Goal: Task Accomplishment & Management: Use online tool/utility

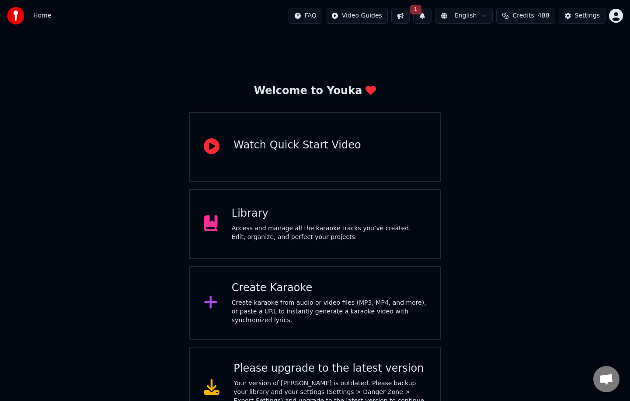
click at [313, 287] on div "Create Karaoke" at bounding box center [329, 288] width 195 height 14
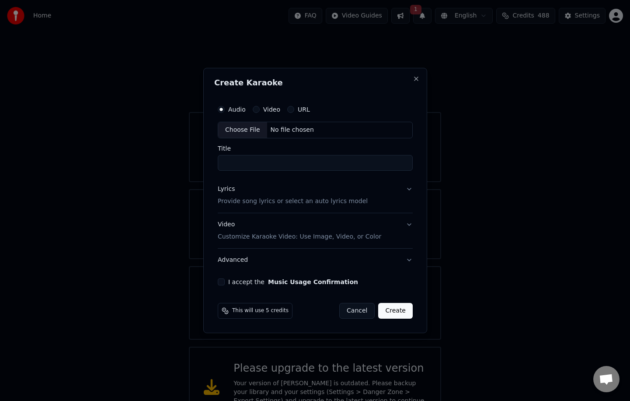
click at [249, 128] on div "Choose File" at bounding box center [242, 130] width 49 height 16
click at [246, 128] on div "Choose File" at bounding box center [242, 130] width 49 height 16
type input "**********"
click at [407, 188] on button "Lyrics Provide song lyrics or select an auto lyrics model" at bounding box center [315, 195] width 199 height 35
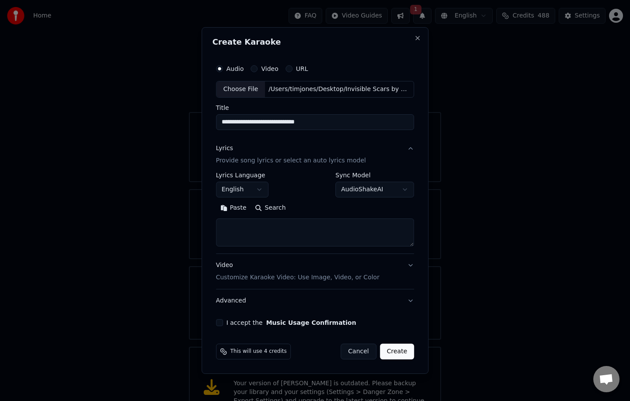
click at [230, 210] on button "Paste" at bounding box center [233, 208] width 35 height 14
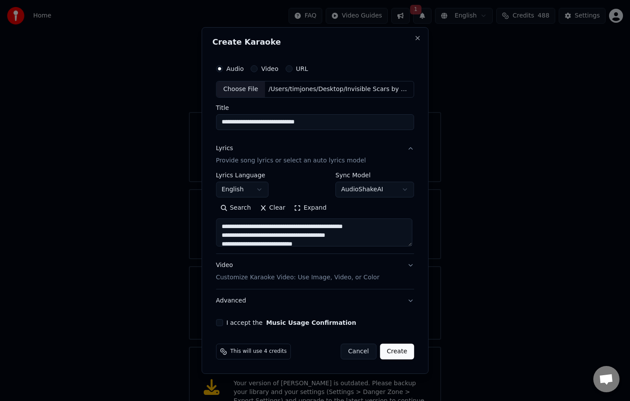
click at [411, 244] on textarea at bounding box center [314, 232] width 196 height 28
click at [407, 236] on textarea at bounding box center [314, 232] width 196 height 28
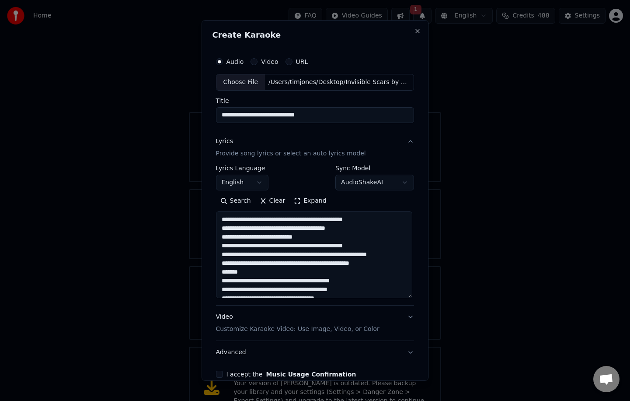
drag, startPoint x: 411, startPoint y: 244, endPoint x: 411, endPoint y: 296, distance: 51.6
click at [411, 296] on textarea at bounding box center [314, 254] width 196 height 87
click at [252, 274] on textarea at bounding box center [314, 254] width 196 height 87
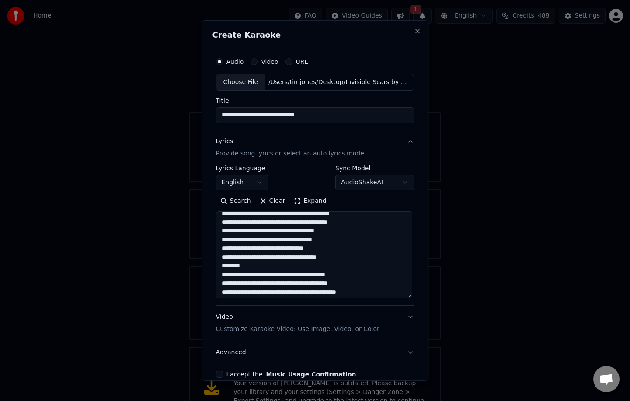
scroll to position [66, 0]
click at [265, 259] on textarea at bounding box center [314, 254] width 196 height 87
click at [252, 270] on textarea at bounding box center [314, 254] width 196 height 87
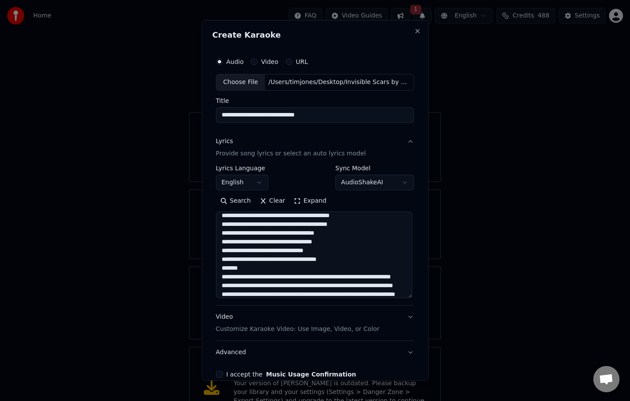
scroll to position [162, 0]
click at [248, 270] on textarea at bounding box center [314, 254] width 196 height 87
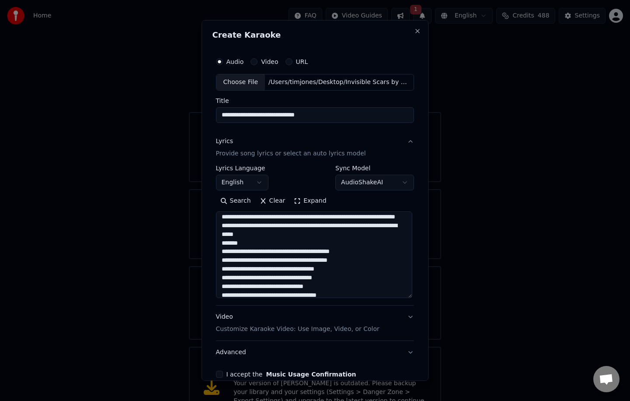
scroll to position [234, 0]
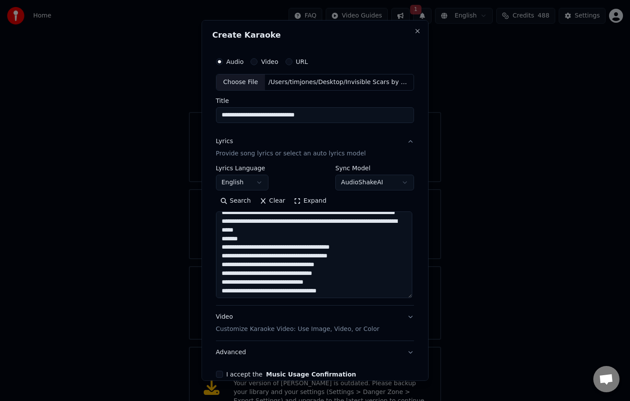
click at [251, 265] on textarea at bounding box center [314, 254] width 196 height 87
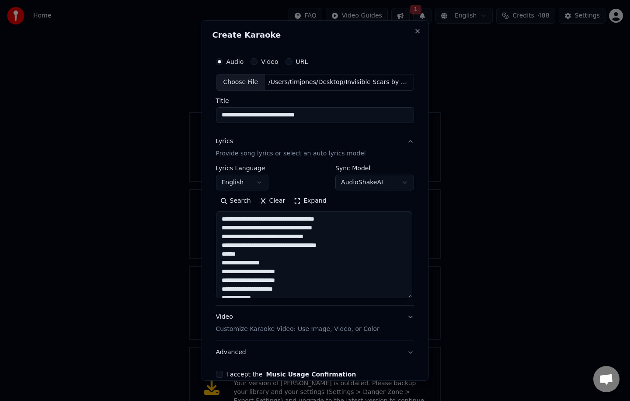
scroll to position [280, 0]
click at [266, 270] on textarea at bounding box center [314, 254] width 196 height 87
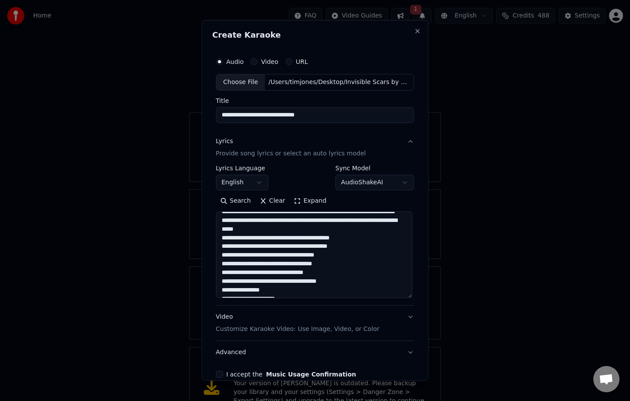
scroll to position [0, 0]
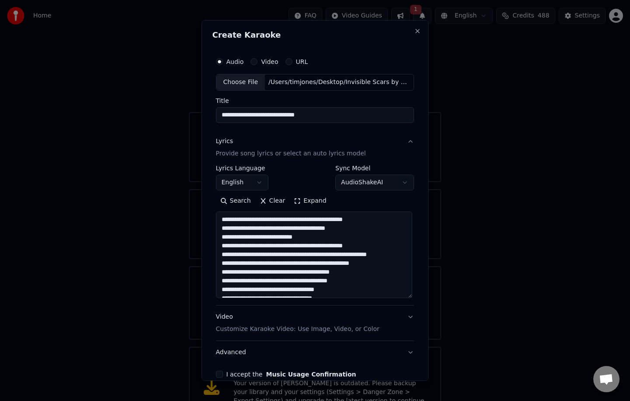
type textarea "**********"
click at [411, 316] on button "Video Customize Karaoke Video: Use Image, Video, or Color" at bounding box center [315, 322] width 199 height 35
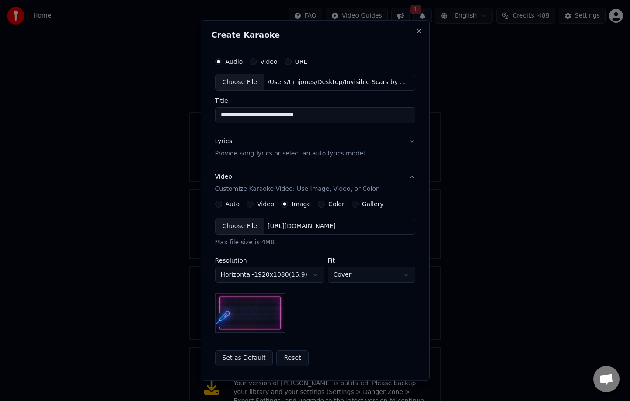
click at [245, 224] on div "Choose File" at bounding box center [240, 226] width 49 height 16
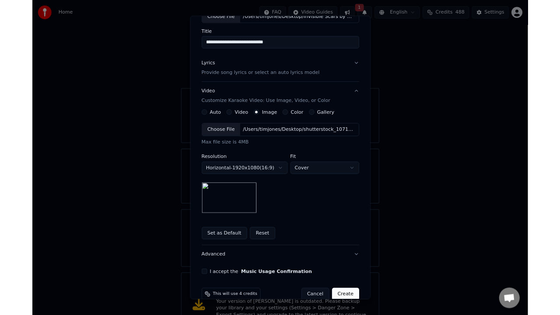
scroll to position [77, 0]
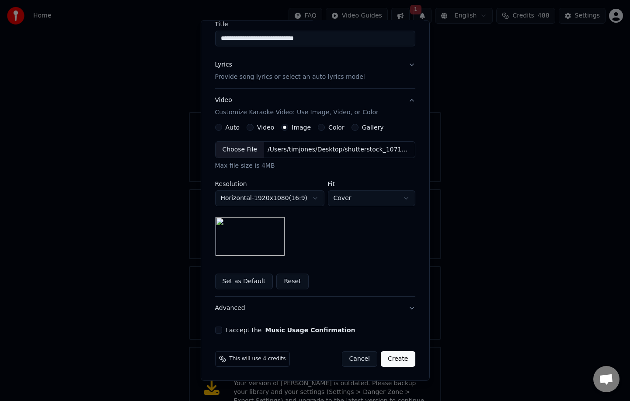
click at [219, 331] on button "I accept the Music Usage Confirmation" at bounding box center [218, 329] width 7 height 7
click at [400, 361] on button "Create" at bounding box center [398, 359] width 35 height 16
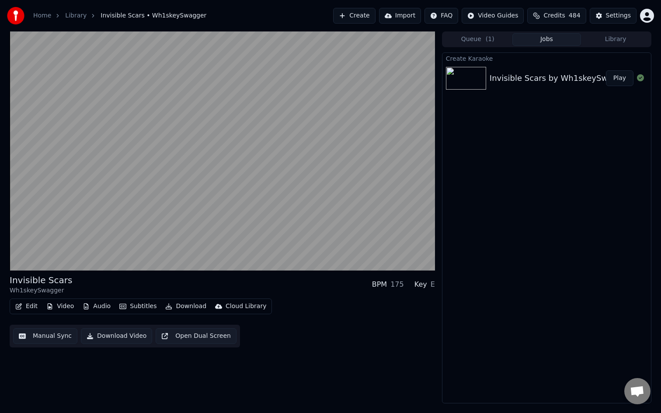
click at [30, 307] on button "Edit" at bounding box center [26, 306] width 29 height 12
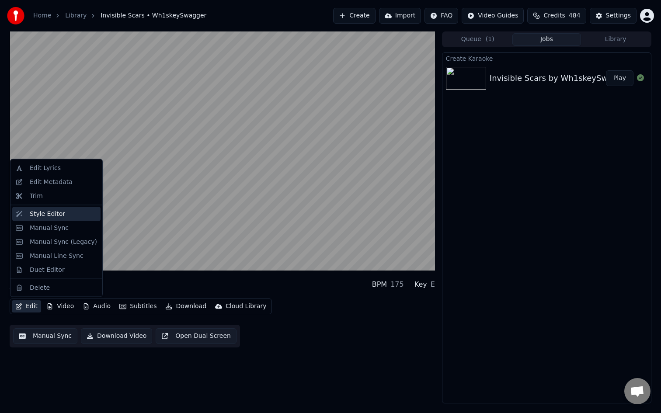
click at [66, 214] on div "Style Editor" at bounding box center [63, 213] width 67 height 9
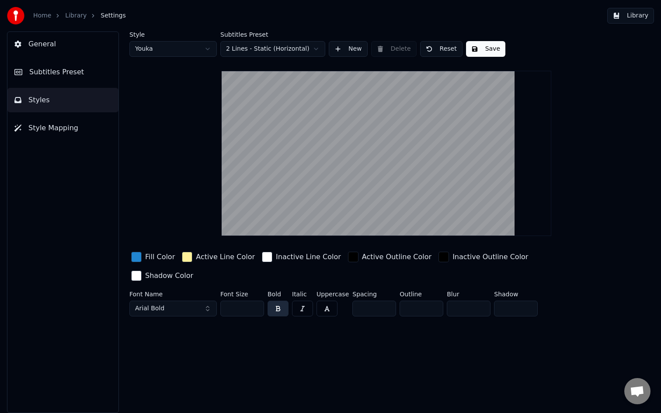
click at [43, 40] on span "General" at bounding box center [42, 44] width 28 height 10
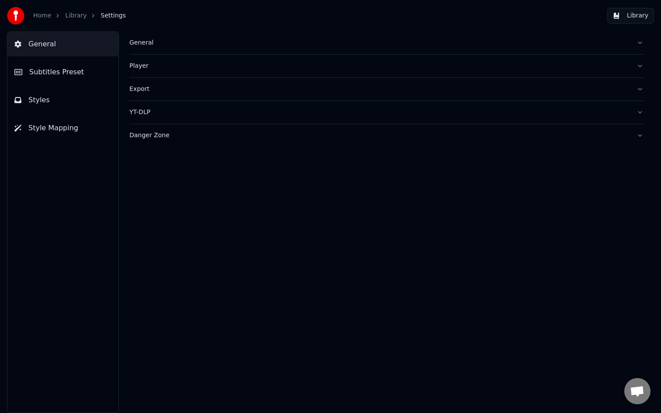
click at [286, 14] on div "Home Library Settings Library" at bounding box center [330, 15] width 661 height 31
click at [343, 327] on div "General Player Export YT-DLP Danger Zone" at bounding box center [386, 222] width 549 height 382
click at [39, 12] on link "Home" at bounding box center [42, 15] width 18 height 9
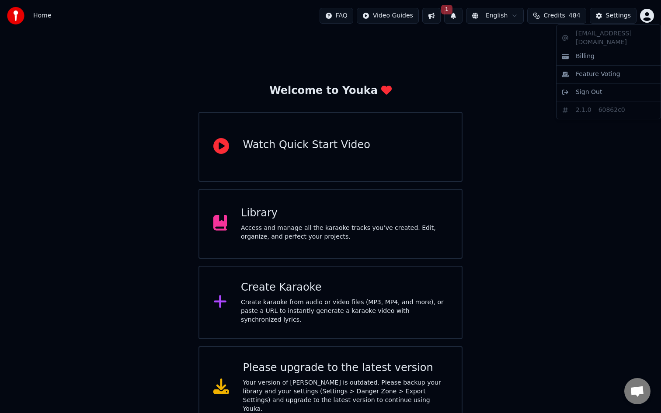
click at [630, 16] on html "Home FAQ Video Guides 1 English Credits 484 Settings Welcome to Youka Watch Qui…" at bounding box center [330, 214] width 661 height 429
click at [346, 235] on html "Home FAQ Video Guides 1 English Credits 484 Settings Welcome to Youka Watch Qui…" at bounding box center [330, 214] width 661 height 429
click at [314, 223] on div "Library Access and manage all the karaoke tracks you’ve created. Edit, organize…" at bounding box center [344, 223] width 207 height 35
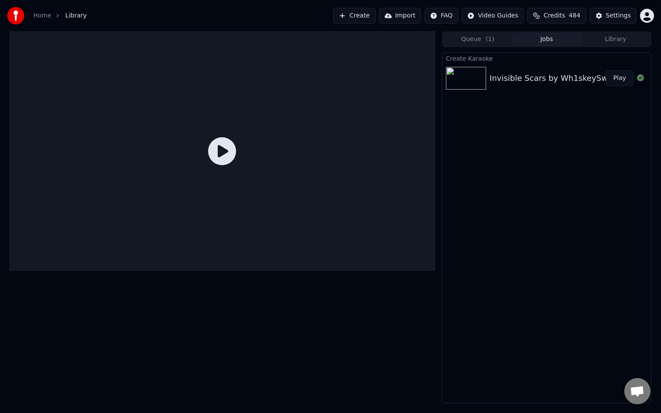
click at [314, 223] on div at bounding box center [222, 150] width 425 height 239
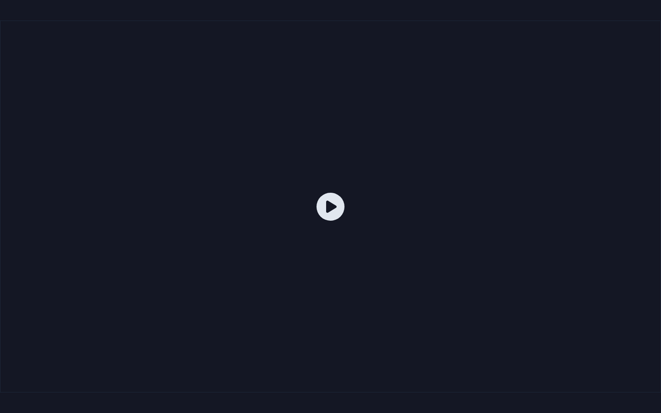
click at [330, 208] on icon at bounding box center [331, 207] width 28 height 28
click at [403, 73] on div at bounding box center [330, 207] width 661 height 372
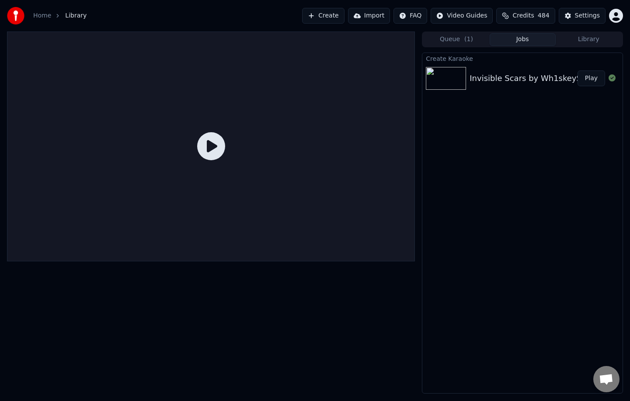
click at [472, 82] on div "Invisible Scars by Wh1skeySwagger" at bounding box center [540, 78] width 141 height 12
click at [593, 75] on button "Play" at bounding box center [592, 78] width 28 height 16
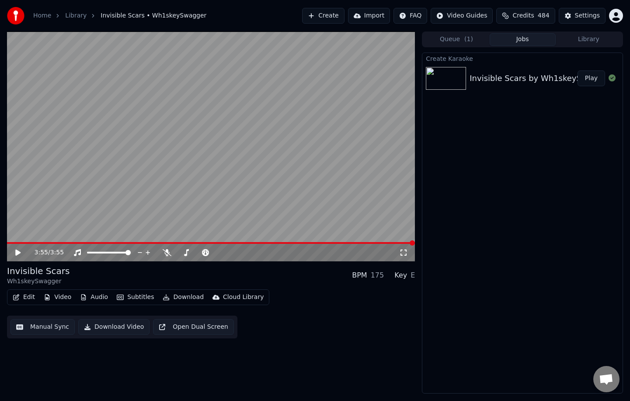
click at [269, 259] on div "3:55 / 3:55" at bounding box center [211, 252] width 408 height 17
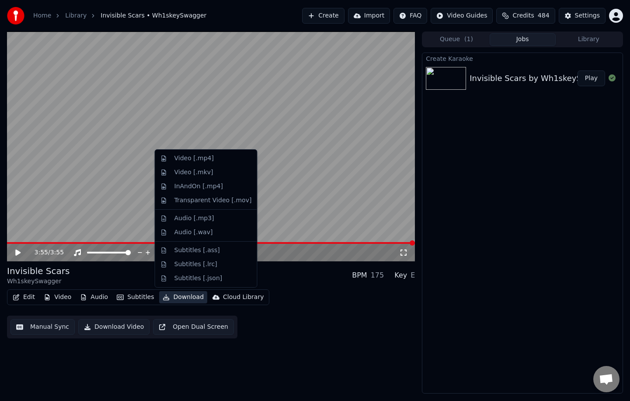
click at [173, 296] on button "Download" at bounding box center [183, 297] width 48 height 12
click at [205, 157] on div "Video [.mp4]" at bounding box center [193, 158] width 39 height 9
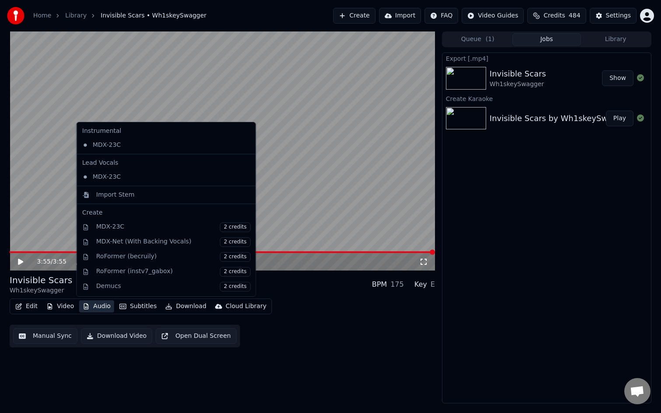
click at [95, 308] on button "Audio" at bounding box center [96, 306] width 35 height 12
click at [109, 289] on div "Demucs 2 credits" at bounding box center [173, 287] width 154 height 10
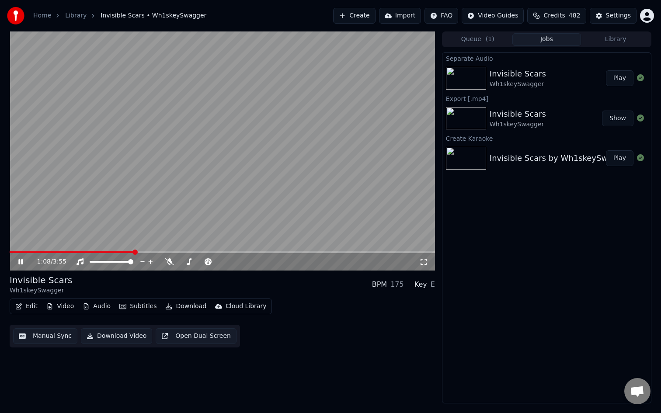
click at [95, 307] on button "Audio" at bounding box center [96, 306] width 35 height 12
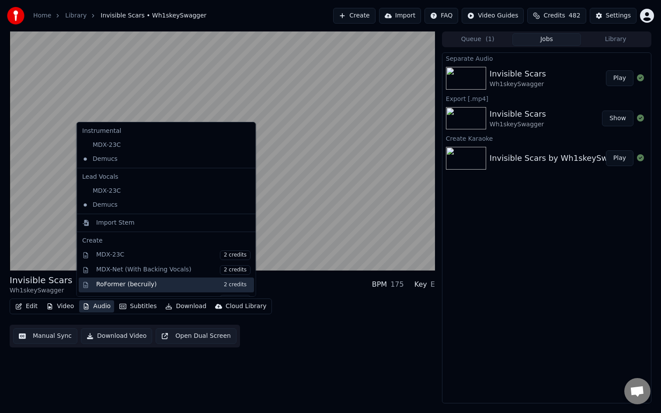
click at [110, 289] on div "RoFormer (becruily) 2 credits" at bounding box center [173, 285] width 154 height 10
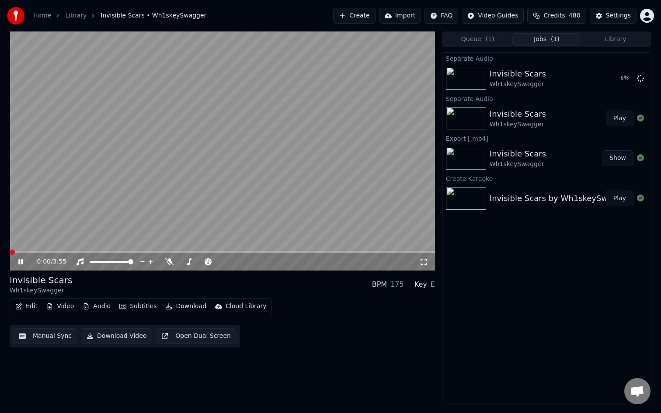
click at [10, 250] on span at bounding box center [12, 252] width 5 height 5
click at [619, 77] on button "Play" at bounding box center [620, 78] width 28 height 16
click at [18, 262] on icon at bounding box center [20, 262] width 5 height 6
click at [94, 308] on button "Audio" at bounding box center [96, 306] width 35 height 12
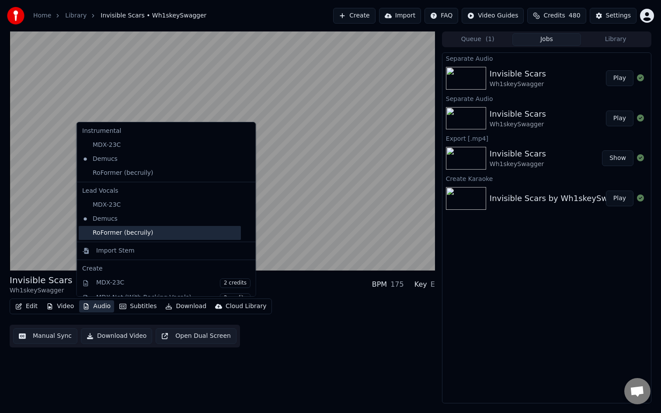
click at [116, 236] on div "RoFormer (becruily)" at bounding box center [160, 233] width 162 height 14
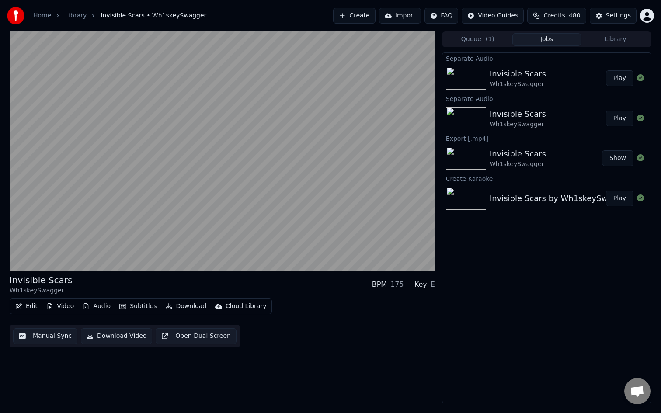
click at [99, 310] on button "Audio" at bounding box center [96, 306] width 35 height 12
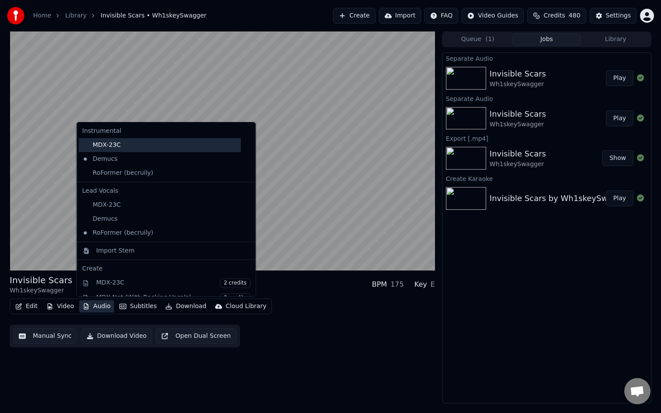
click at [117, 148] on div "MDX-23C" at bounding box center [160, 145] width 162 height 14
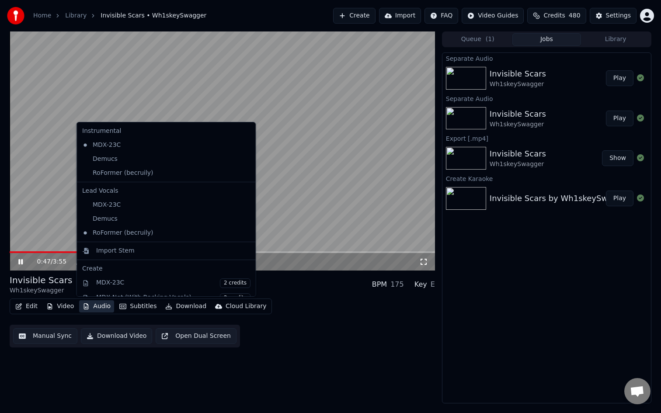
click at [87, 307] on icon "button" at bounding box center [86, 306] width 7 height 6
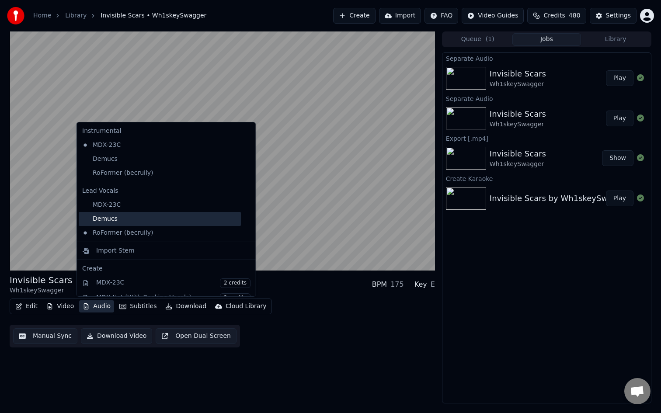
click at [119, 224] on div "Demucs" at bounding box center [160, 219] width 162 height 14
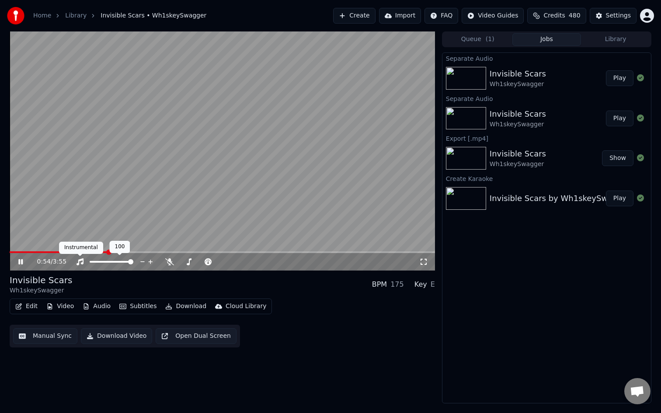
click at [78, 265] on icon at bounding box center [80, 261] width 7 height 7
click at [78, 265] on icon at bounding box center [80, 261] width 9 height 7
click at [94, 310] on button "Audio" at bounding box center [96, 306] width 35 height 12
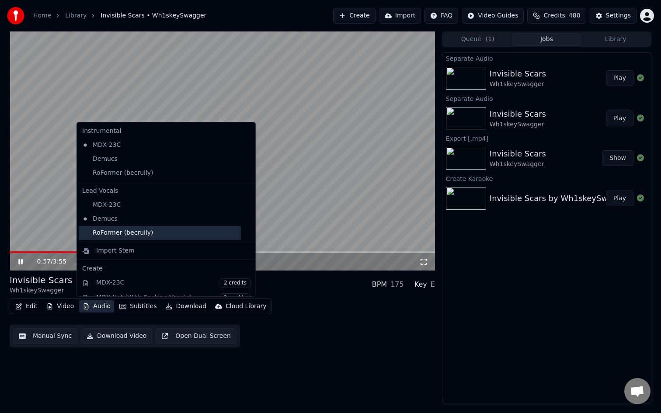
click at [119, 239] on div "RoFormer (becruily)" at bounding box center [160, 233] width 162 height 14
click at [102, 307] on button "Audio" at bounding box center [96, 306] width 35 height 12
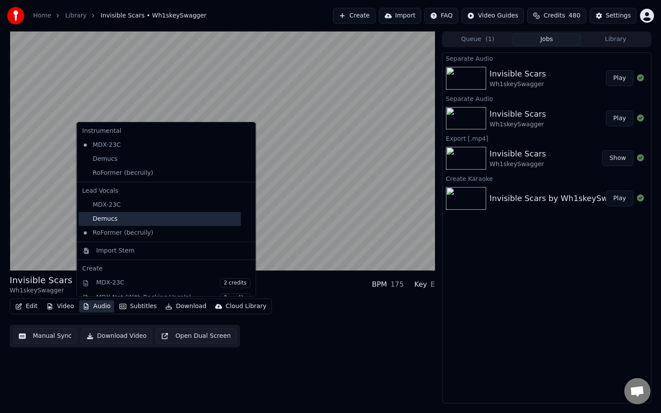
click at [125, 222] on div "Demucs" at bounding box center [160, 219] width 162 height 14
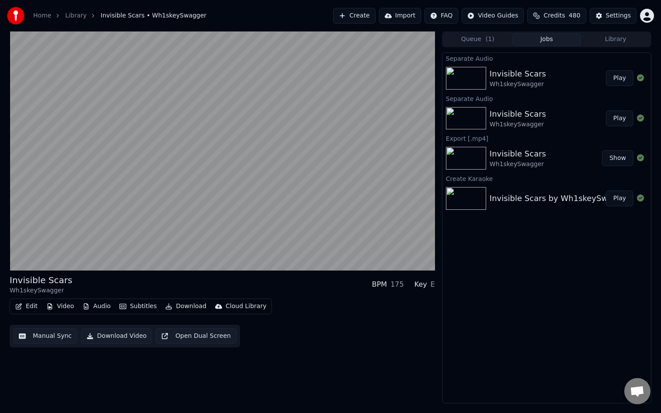
click at [125, 335] on button "Download Video" at bounding box center [116, 336] width 71 height 16
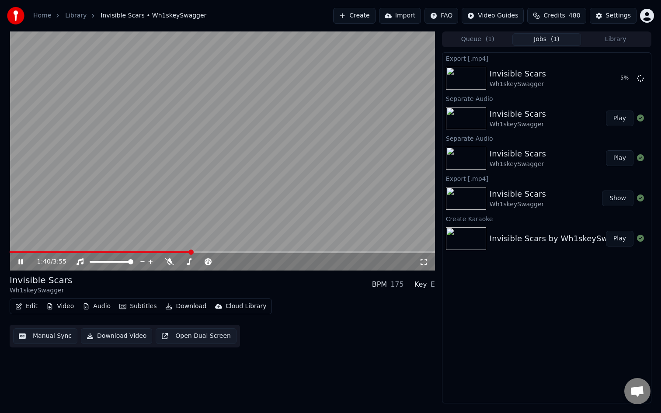
click at [14, 254] on div "1:40 / 3:55" at bounding box center [222, 261] width 425 height 17
click at [12, 252] on div "1:40 / 3:55" at bounding box center [222, 260] width 425 height 19
click at [11, 252] on span at bounding box center [11, 252] width 2 height 2
click at [221, 264] on span at bounding box center [220, 261] width 5 height 5
click at [167, 261] on icon at bounding box center [169, 261] width 9 height 7
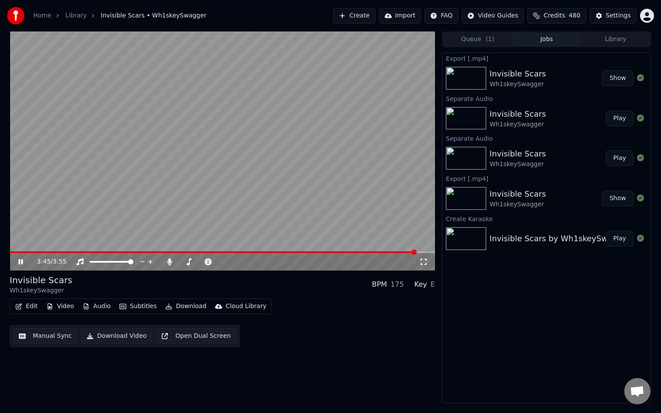
click at [11, 253] on div "3:45 / 3:55" at bounding box center [222, 261] width 425 height 17
click at [15, 254] on div "3:46 / 3:55" at bounding box center [222, 261] width 425 height 17
click at [15, 252] on span at bounding box center [12, 252] width 5 height 2
click at [10, 251] on span at bounding box center [12, 252] width 5 height 5
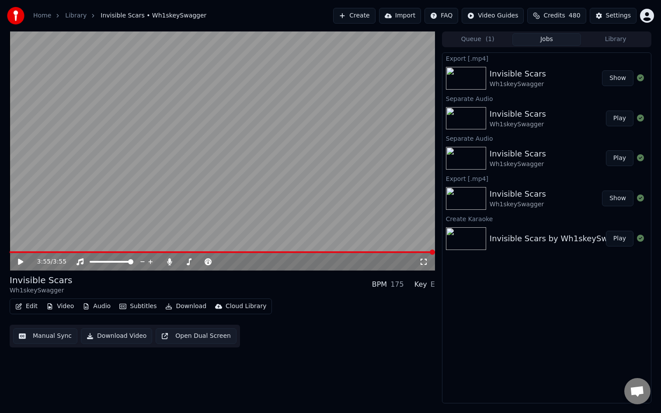
click at [21, 262] on icon at bounding box center [20, 262] width 5 height 6
click at [10, 251] on span at bounding box center [12, 252] width 5 height 5
click at [23, 261] on icon at bounding box center [27, 261] width 21 height 7
click at [168, 263] on icon at bounding box center [169, 261] width 5 height 7
click at [21, 261] on icon at bounding box center [20, 262] width 5 height 6
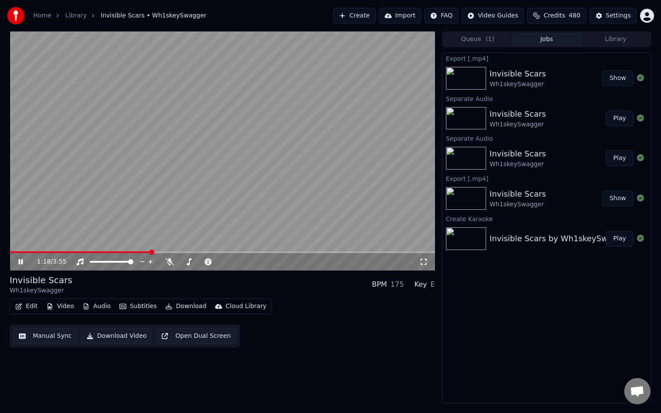
click at [17, 261] on icon at bounding box center [27, 261] width 21 height 7
click at [15, 255] on span at bounding box center [17, 252] width 5 height 5
click at [20, 262] on icon at bounding box center [20, 262] width 5 height 6
click at [20, 262] on icon at bounding box center [27, 261] width 21 height 7
click at [10, 250] on span at bounding box center [12, 252] width 5 height 5
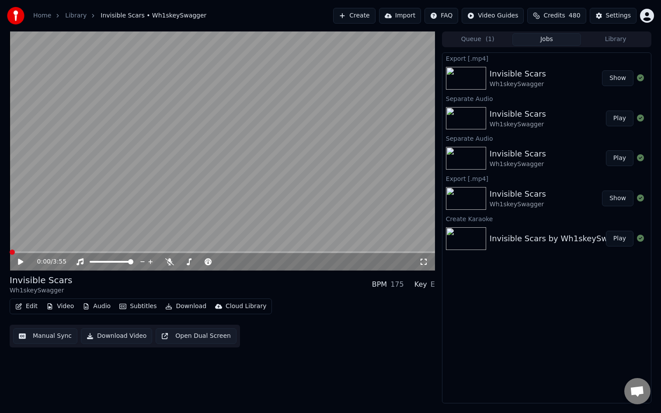
click at [19, 260] on icon at bounding box center [20, 262] width 5 height 6
click at [422, 263] on icon at bounding box center [423, 261] width 9 height 7
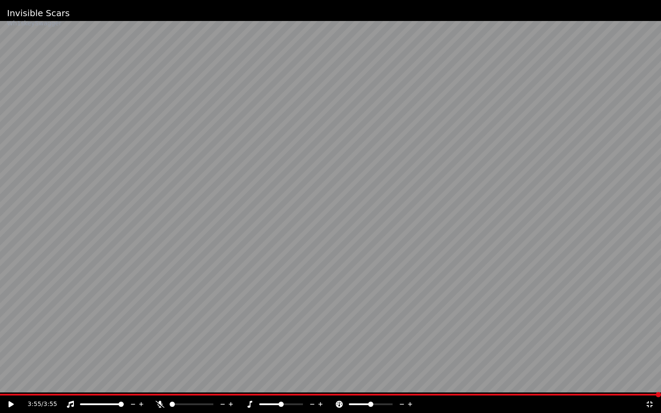
click at [422, 266] on video at bounding box center [330, 206] width 661 height 413
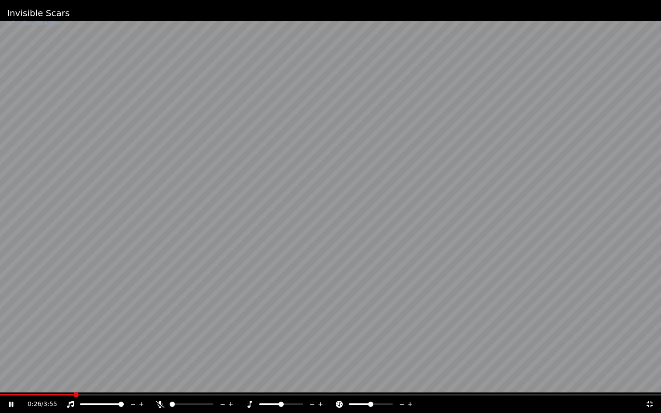
click at [10, 400] on icon at bounding box center [11, 404] width 4 height 5
click at [0, 392] on span at bounding box center [2, 394] width 5 height 5
click at [11, 400] on icon at bounding box center [11, 404] width 5 height 6
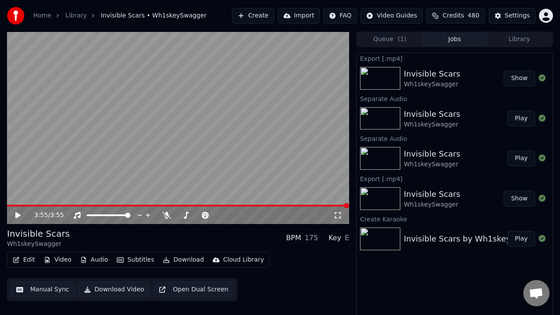
click at [17, 216] on icon at bounding box center [17, 215] width 5 height 6
click at [17, 214] on icon at bounding box center [18, 215] width 4 height 5
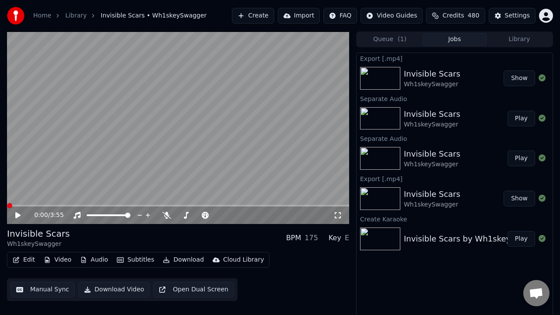
click at [7, 208] on span at bounding box center [9, 205] width 5 height 5
click at [335, 215] on icon at bounding box center [337, 215] width 9 height 7
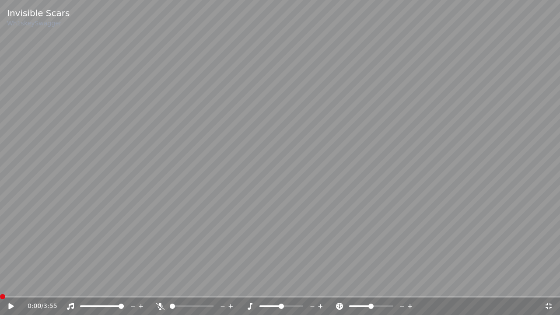
click at [12, 305] on icon at bounding box center [10, 306] width 5 height 6
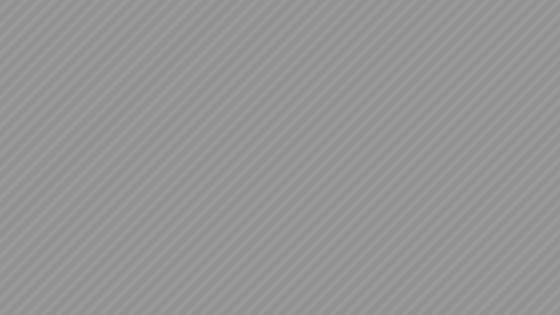
click at [9, 305] on video at bounding box center [280, 157] width 560 height 315
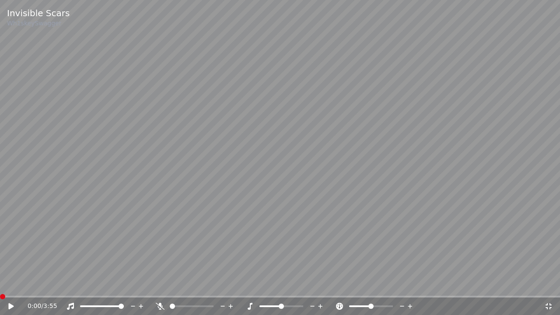
click at [0, 296] on span at bounding box center [2, 296] width 5 height 5
click at [10, 306] on icon at bounding box center [10, 306] width 5 height 6
